Goal: Task Accomplishment & Management: Use online tool/utility

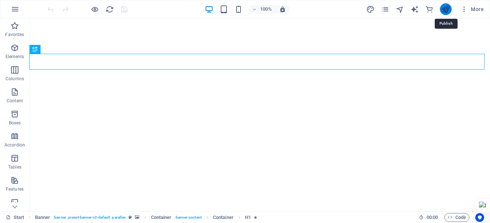
click at [444, 10] on icon "publish" at bounding box center [446, 9] width 8 height 8
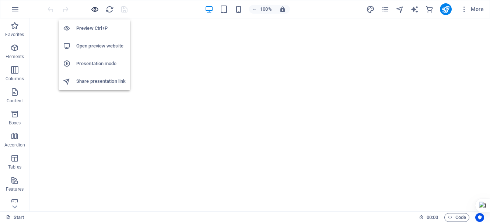
click at [93, 8] on icon "button" at bounding box center [95, 9] width 8 height 8
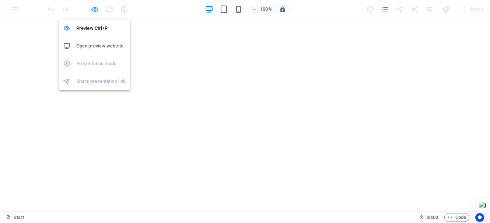
click at [98, 8] on icon "button" at bounding box center [95, 9] width 8 height 8
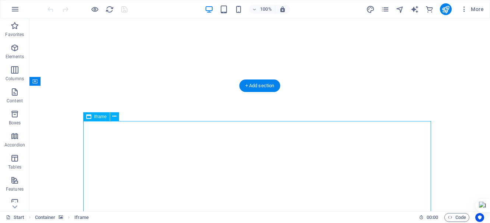
select select "%"
select select "px"
